Goal: Task Accomplishment & Management: Manage account settings

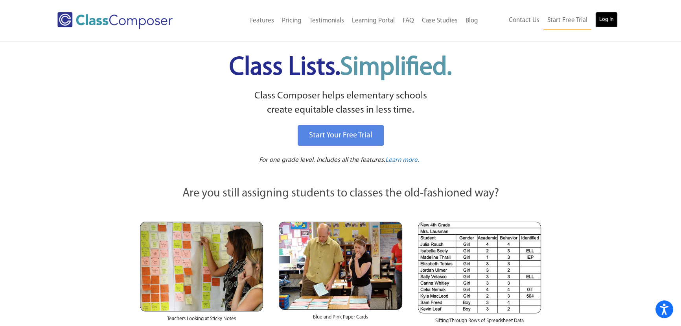
click at [607, 12] on link "Log In" at bounding box center [607, 20] width 22 height 16
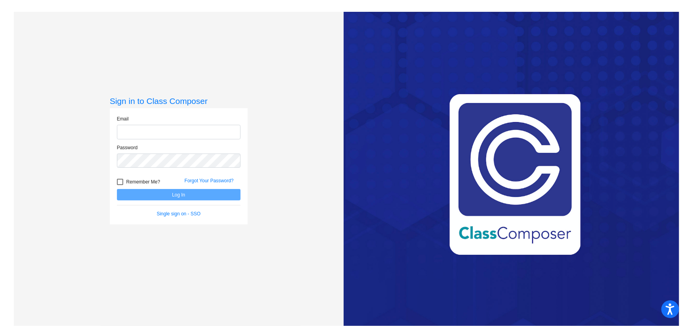
type input "[EMAIL_ADDRESS][DOMAIN_NAME]"
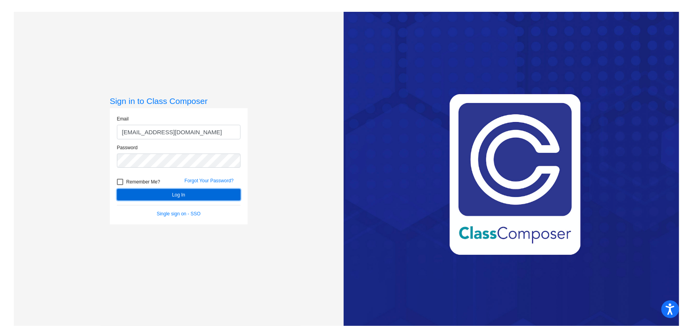
click at [173, 193] on button "Log In" at bounding box center [179, 194] width 124 height 11
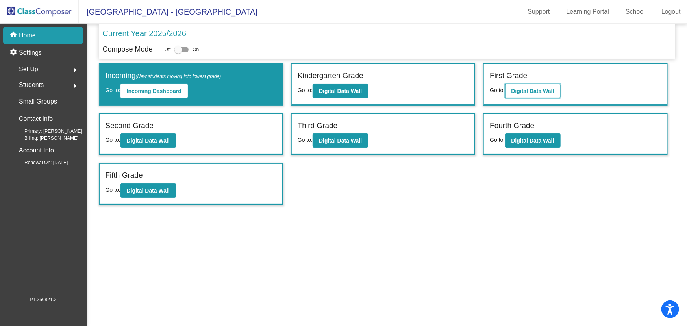
click at [552, 90] on b "Digital Data Wall" at bounding box center [532, 91] width 43 height 6
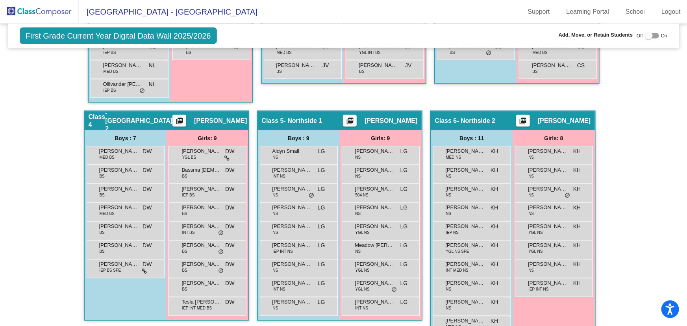
scroll to position [608, 0]
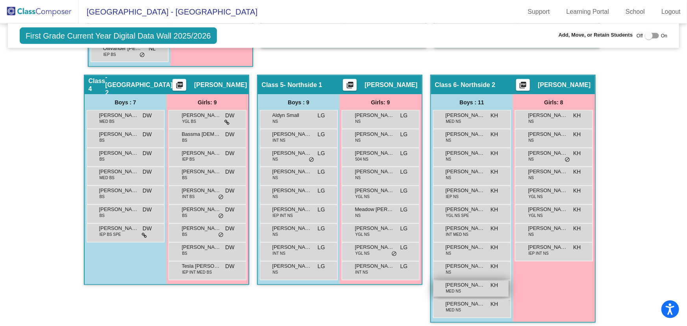
click at [465, 293] on div "[PERSON_NAME] MED NS KH lock do_not_disturb_alt" at bounding box center [470, 289] width 75 height 16
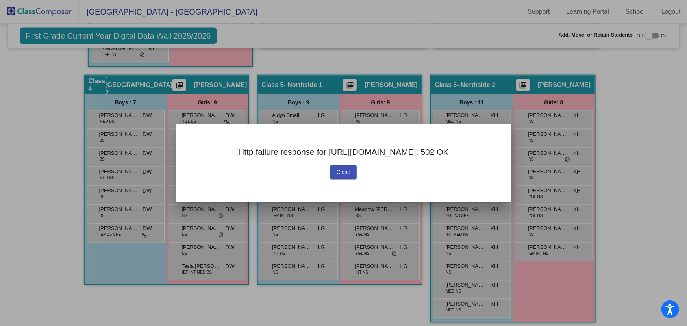
click at [336, 170] on span "Close" at bounding box center [343, 172] width 14 height 6
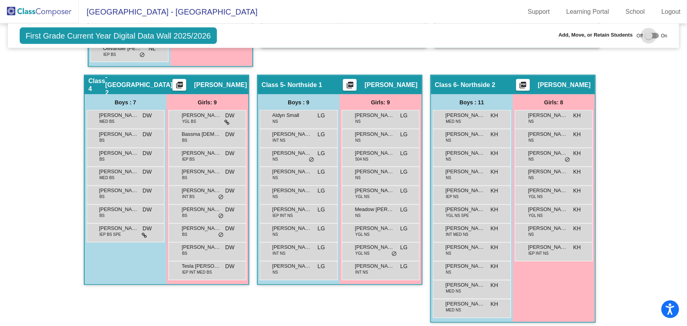
click at [648, 38] on div at bounding box center [648, 36] width 8 height 8
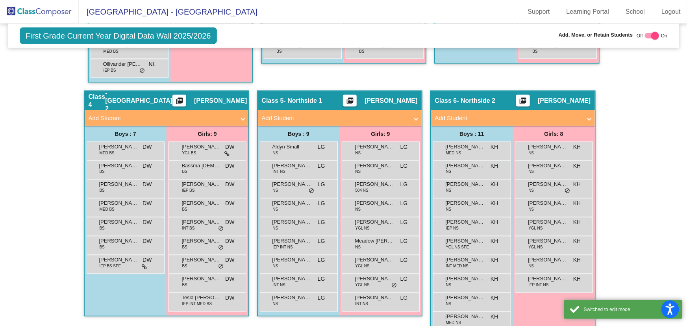
scroll to position [624, 0]
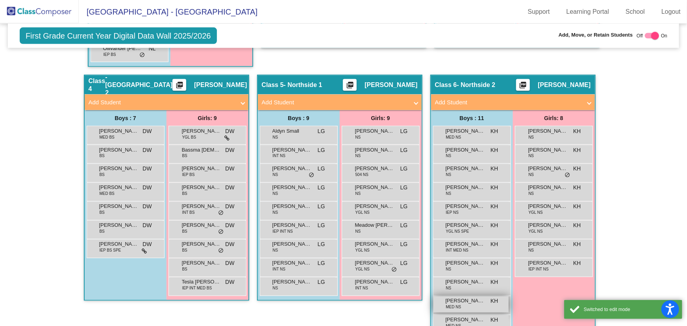
click at [467, 299] on span "[PERSON_NAME]" at bounding box center [464, 301] width 39 height 8
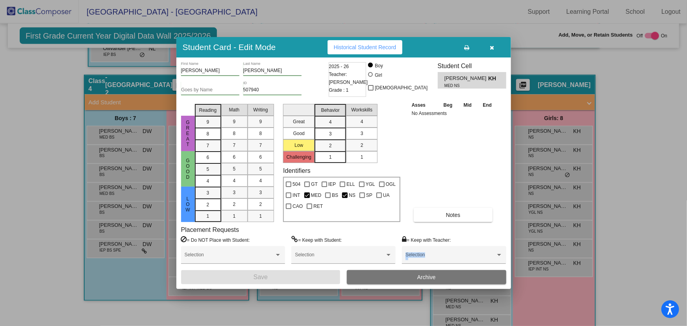
drag, startPoint x: 404, startPoint y: 263, endPoint x: 410, endPoint y: 266, distance: 6.7
click at [408, 267] on div "Selection" at bounding box center [454, 258] width 104 height 24
click at [460, 127] on div "Asses Beg Mid End No Assessments Notes" at bounding box center [454, 161] width 88 height 121
click at [435, 275] on span "Archive" at bounding box center [426, 277] width 18 height 6
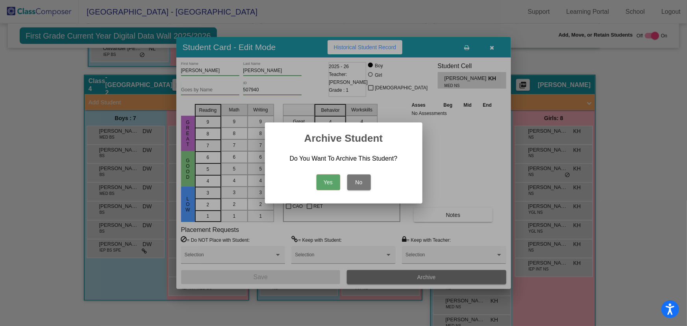
click at [328, 181] on button "Yes" at bounding box center [328, 182] width 24 height 16
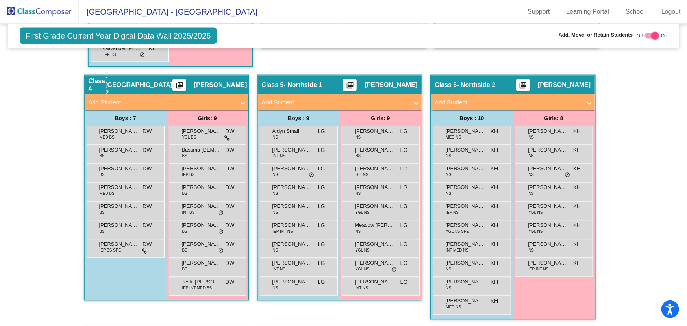
click at [652, 33] on div at bounding box center [655, 36] width 8 height 8
checkbox input "false"
